Goal: Transaction & Acquisition: Download file/media

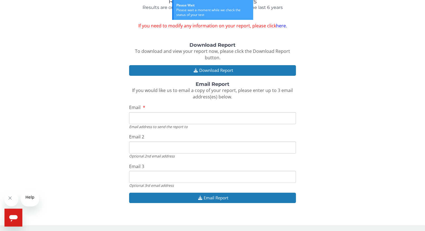
scroll to position [77, 0]
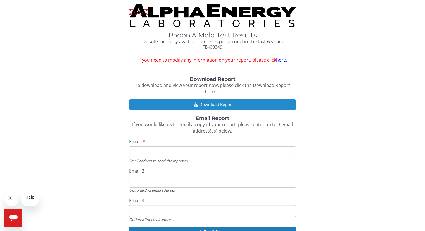
click at [209, 110] on button "Download Report" at bounding box center [212, 104] width 167 height 10
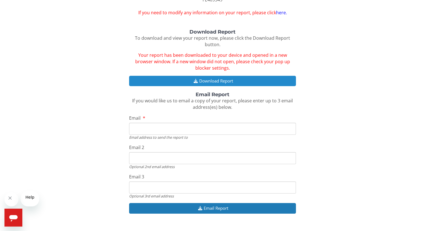
scroll to position [56, 0]
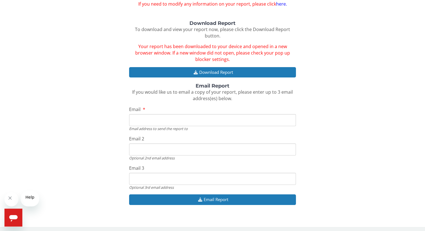
click at [143, 126] on input "Email" at bounding box center [212, 120] width 167 height 12
type input "timrobinson2020@gmail.com"
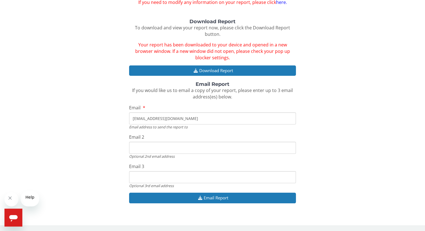
scroll to position [107, 0]
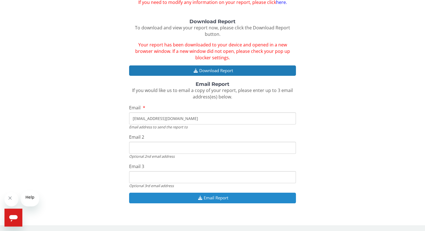
click at [205, 194] on button "Email Report" at bounding box center [212, 198] width 167 height 10
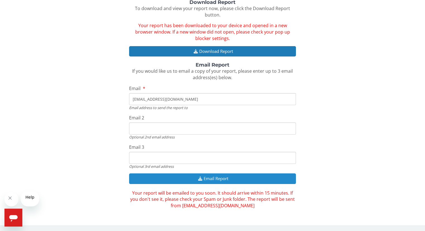
scroll to position [131, 0]
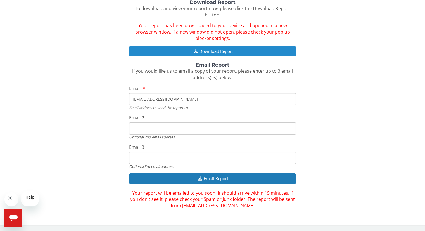
click at [215, 46] on button "Download Report" at bounding box center [212, 51] width 167 height 10
